Goal: Information Seeking & Learning: Compare options

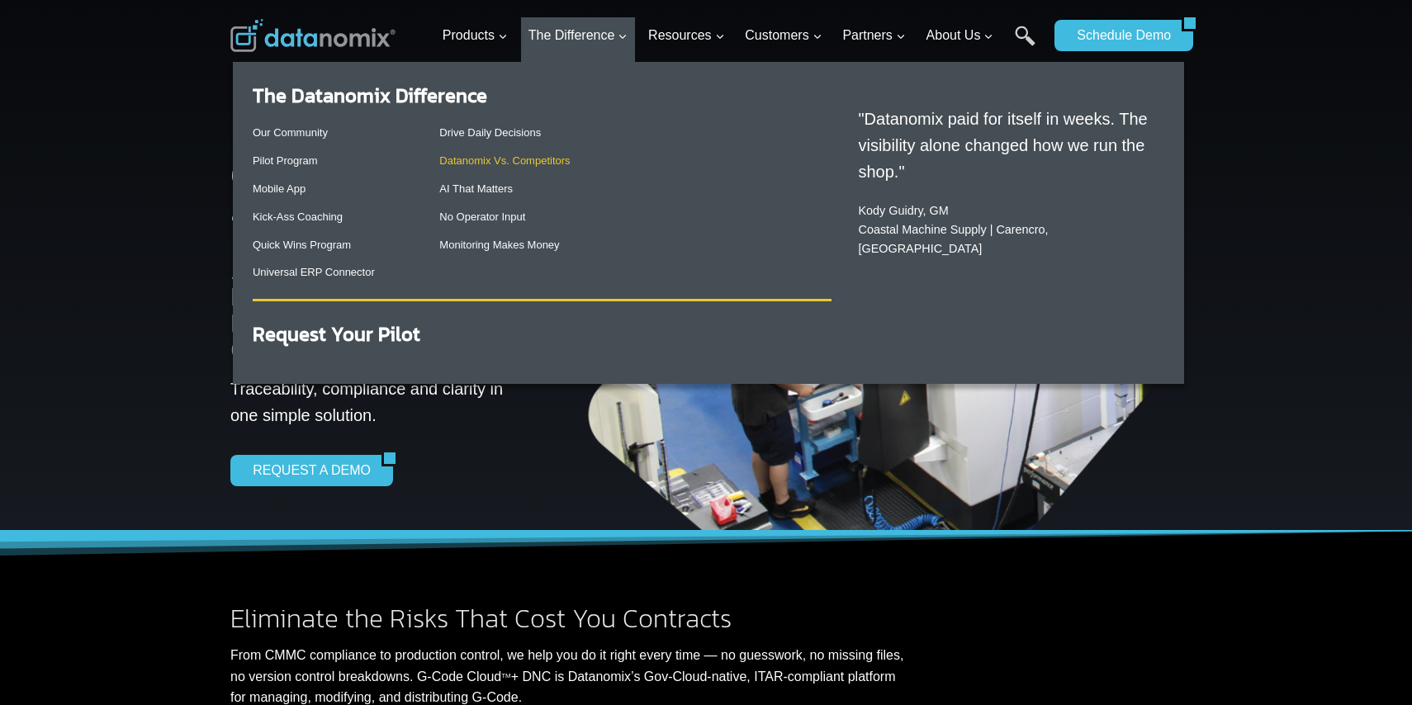
click at [540, 163] on link "Datanomix Vs. Competitors" at bounding box center [504, 160] width 130 height 12
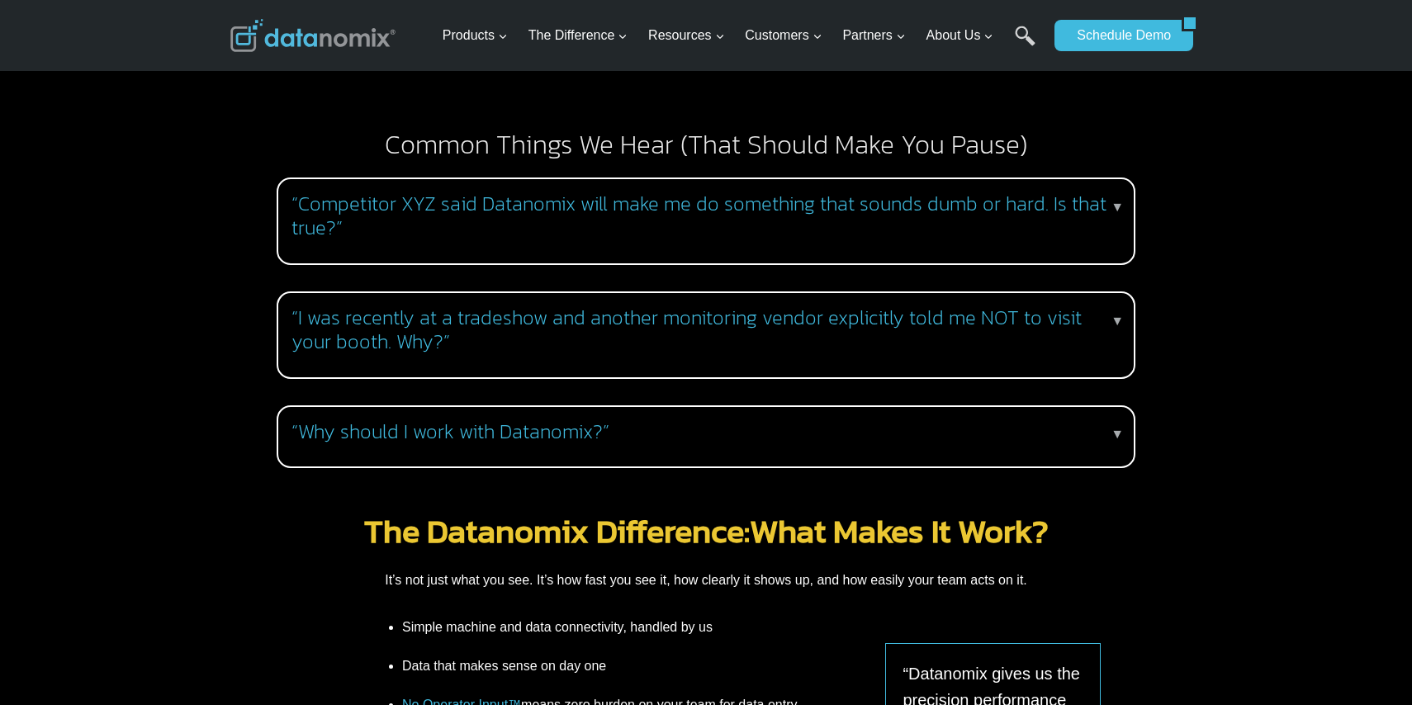
scroll to position [1587, 0]
click at [548, 320] on h3 "“I was recently at a tradeshow and another monitoring vendor explicitly told me…" at bounding box center [702, 329] width 822 height 48
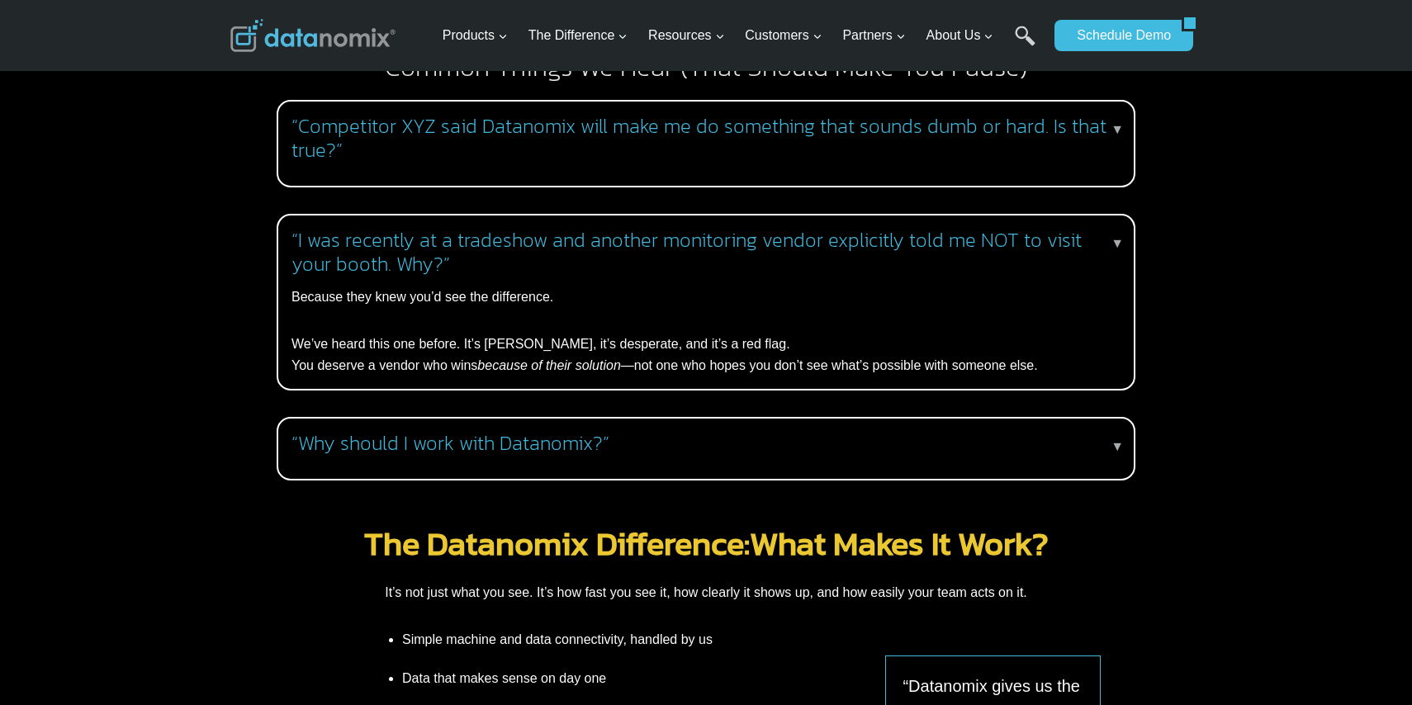
scroll to position [1679, 0]
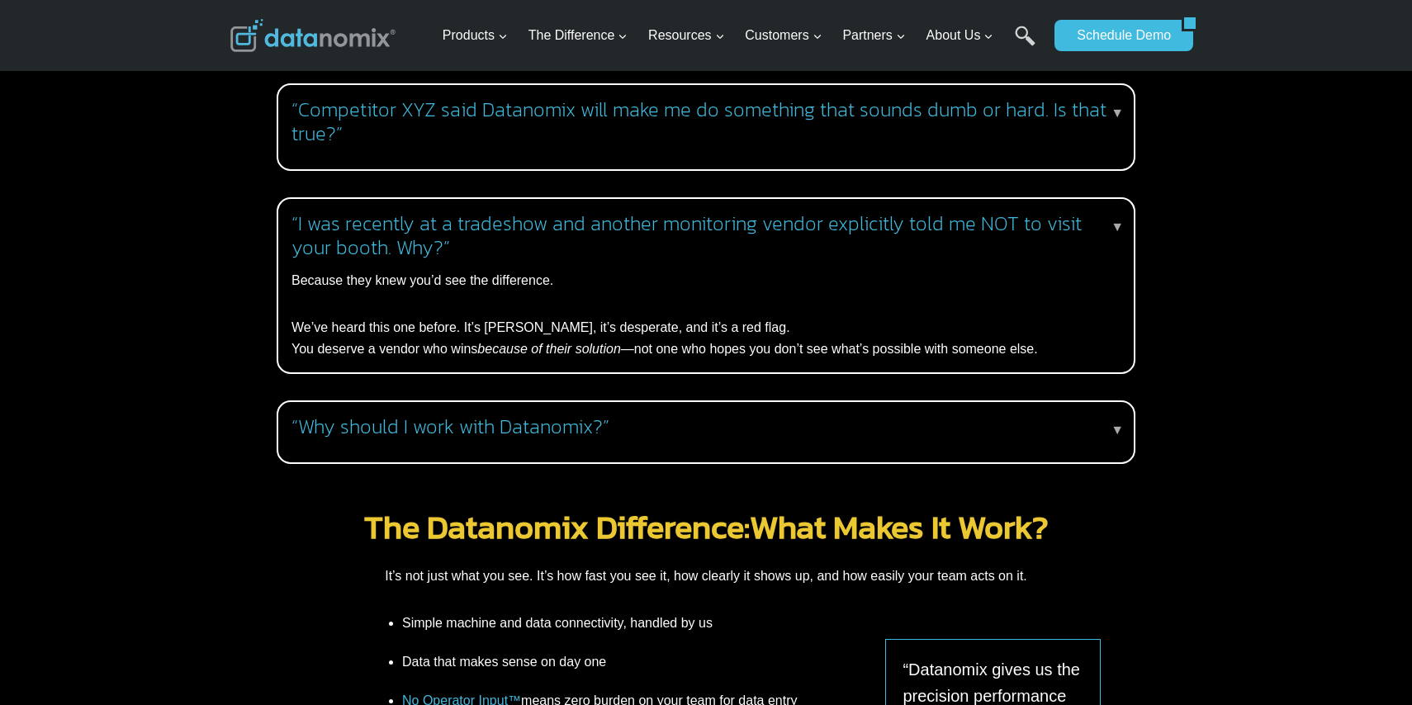
click at [642, 415] on h3 "“Why should I work with Datanomix?”" at bounding box center [702, 427] width 822 height 24
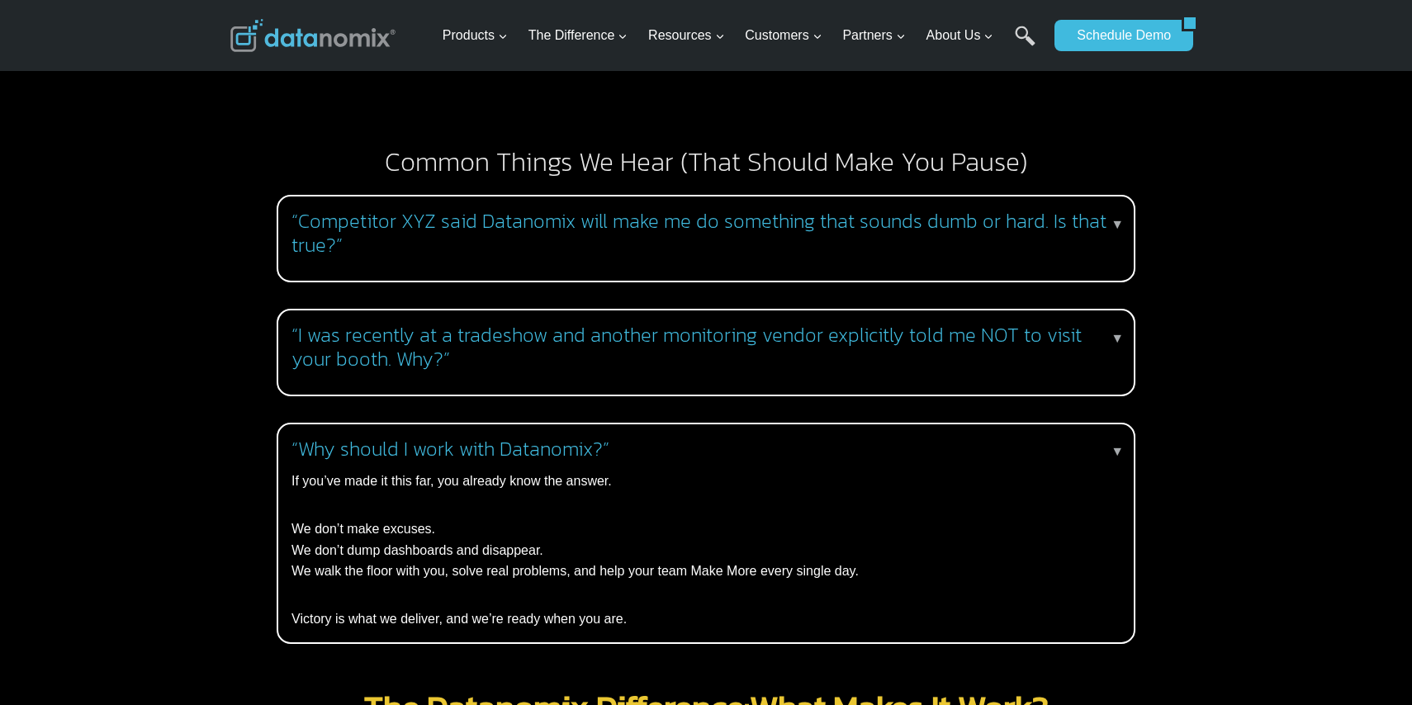
scroll to position [1563, 0]
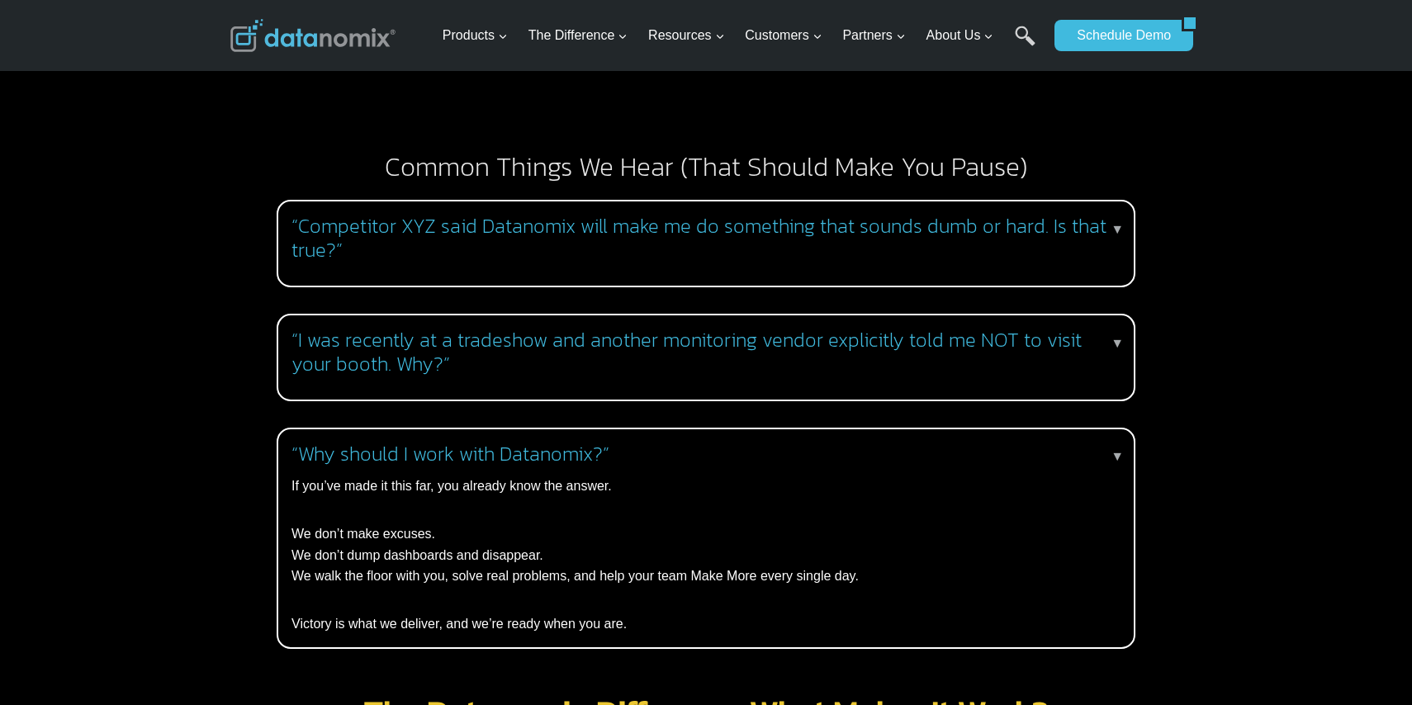
click at [443, 344] on h3 "“I was recently at a tradeshow and another monitoring vendor explicitly told me…" at bounding box center [702, 353] width 822 height 48
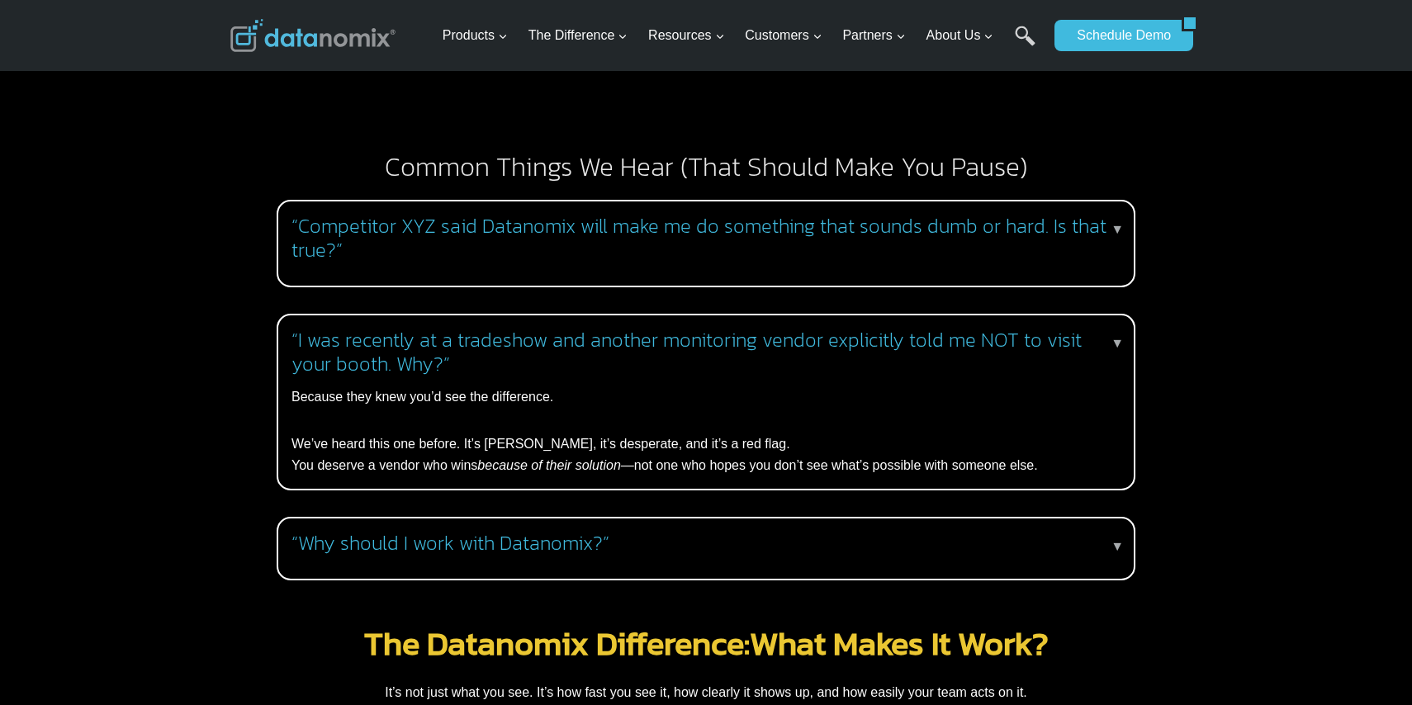
click at [510, 215] on h3 "“Competitor XYZ said Datanomix will make me do something that sounds dumb or ha…" at bounding box center [702, 239] width 822 height 48
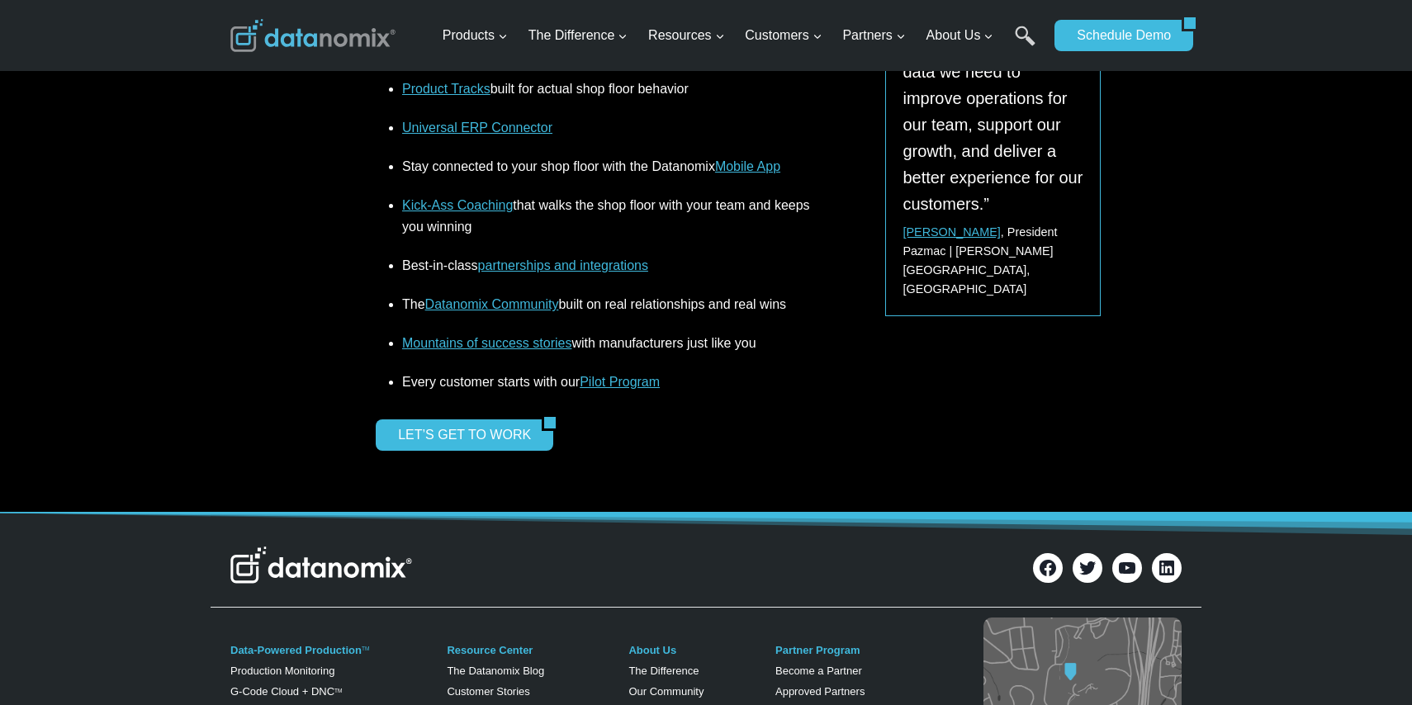
scroll to position [2437, 0]
